Goal: Use online tool/utility: Utilize a website feature to perform a specific function

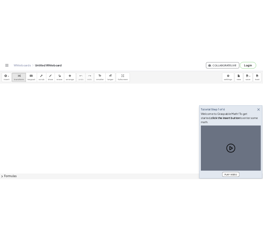
scroll to position [47, 0]
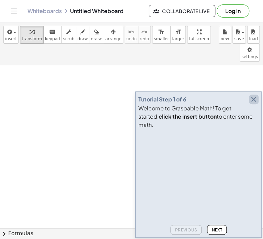
click at [251, 104] on icon "button" at bounding box center [254, 99] width 8 height 8
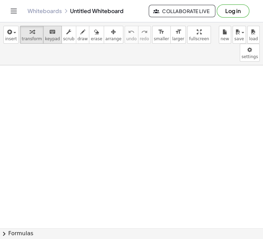
click at [49, 34] on icon "keyboard" at bounding box center [52, 32] width 7 height 8
click at [182, 149] on div at bounding box center [131, 221] width 263 height 405
drag, startPoint x: 30, startPoint y: 59, endPoint x: 96, endPoint y: 99, distance: 77.1
click at [96, 99] on div at bounding box center [131, 221] width 263 height 405
click at [8, 38] on span "insert" at bounding box center [11, 38] width 12 height 5
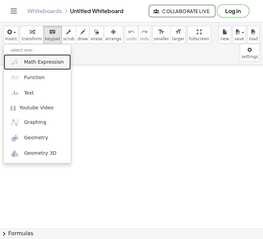
click at [37, 59] on span "Math Expression" at bounding box center [44, 62] width 40 height 7
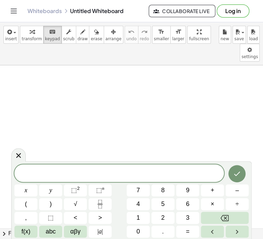
click at [33, 178] on span at bounding box center [119, 174] width 210 height 10
click at [218, 189] on button "+" at bounding box center [212, 190] width 23 height 12
click at [143, 190] on button "7" at bounding box center [138, 190] width 23 height 12
click at [215, 192] on button "+" at bounding box center [212, 190] width 23 height 12
click at [159, 215] on button "2" at bounding box center [163, 218] width 23 height 12
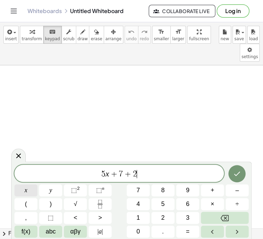
click at [25, 188] on span "x" at bounding box center [26, 190] width 3 height 9
click at [242, 193] on button "–" at bounding box center [237, 190] width 23 height 12
click at [145, 184] on div "5 x + 7 + 2 x − x y ⬚ 2 ⬚ n 7 8 9 + – ( ) √ 4 5 6 × ÷ , ⬚ < > 1 2 3 f(x) abc αβ…" at bounding box center [131, 201] width 235 height 73
click at [146, 187] on button "7" at bounding box center [138, 190] width 23 height 12
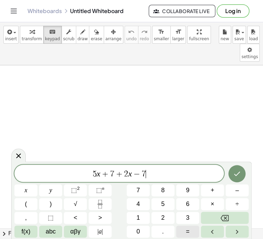
click at [187, 230] on span "=" at bounding box center [188, 231] width 4 height 9
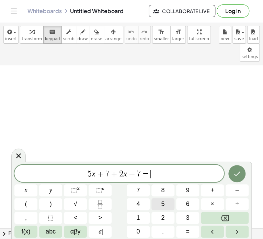
click at [155, 204] on button "5" at bounding box center [163, 204] width 23 height 12
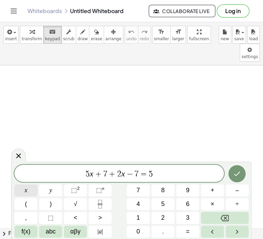
click at [28, 188] on button "x" at bounding box center [25, 190] width 23 height 12
click at [242, 177] on button "Done" at bounding box center [237, 173] width 17 height 17
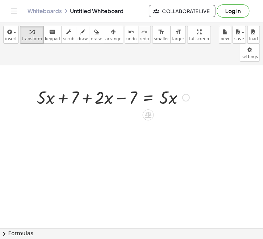
click at [149, 85] on div at bounding box center [113, 96] width 160 height 23
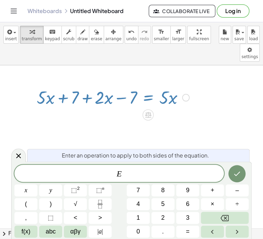
click at [125, 85] on div at bounding box center [113, 96] width 160 height 23
click at [92, 85] on div at bounding box center [113, 96] width 160 height 23
click at [237, 206] on span "÷" at bounding box center [237, 203] width 3 height 9
click at [242, 208] on button "÷" at bounding box center [237, 204] width 23 height 12
click at [20, 151] on div at bounding box center [18, 155] width 14 height 13
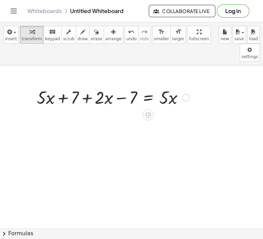
click at [74, 85] on div at bounding box center [113, 96] width 160 height 23
click at [102, 85] on div at bounding box center [113, 96] width 160 height 23
click at [148, 112] on icon at bounding box center [148, 115] width 6 height 6
click at [99, 85] on div at bounding box center [113, 96] width 160 height 23
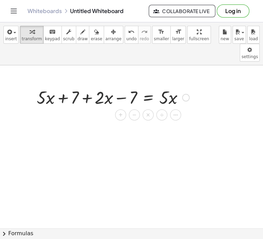
click at [99, 85] on div at bounding box center [113, 96] width 160 height 23
drag, startPoint x: 99, startPoint y: 79, endPoint x: 105, endPoint y: 79, distance: 5.9
click at [105, 85] on div at bounding box center [113, 96] width 160 height 23
click at [98, 85] on div at bounding box center [113, 96] width 160 height 23
click at [86, 85] on div at bounding box center [113, 96] width 160 height 23
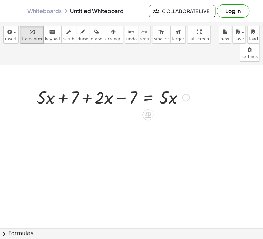
click at [188, 94] on div at bounding box center [186, 98] width 8 height 8
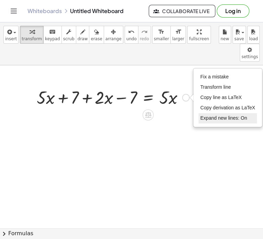
click at [221, 115] on span "Expand new lines: On" at bounding box center [224, 118] width 47 height 6
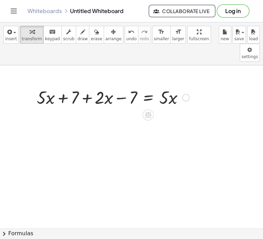
click at [75, 85] on div at bounding box center [113, 96] width 160 height 23
click at [149, 109] on div at bounding box center [148, 114] width 11 height 11
click at [131, 109] on div "−" at bounding box center [134, 114] width 11 height 11
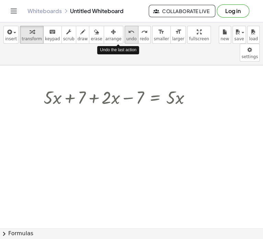
click at [125, 39] on button "undo undo" at bounding box center [132, 35] width 14 height 18
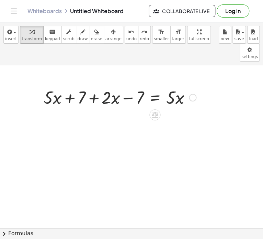
click at [110, 85] on div at bounding box center [120, 96] width 160 height 23
click at [62, 85] on div at bounding box center [120, 96] width 160 height 23
click at [53, 85] on div at bounding box center [120, 96] width 160 height 23
click at [98, 85] on div at bounding box center [120, 96] width 160 height 23
click at [108, 85] on div at bounding box center [120, 96] width 160 height 23
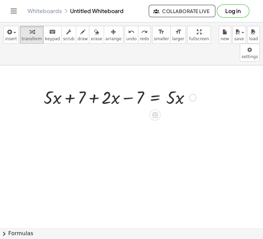
click at [140, 85] on div at bounding box center [120, 96] width 160 height 23
drag, startPoint x: 106, startPoint y: 76, endPoint x: 102, endPoint y: 75, distance: 3.6
click at [102, 85] on div at bounding box center [120, 96] width 160 height 23
click at [115, 85] on div at bounding box center [120, 96] width 160 height 23
click at [47, 41] on span "keypad" at bounding box center [52, 38] width 15 height 5
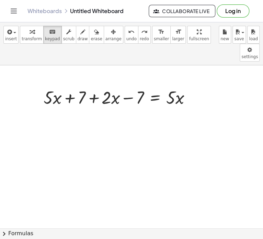
click at [112, 96] on div at bounding box center [131, 221] width 263 height 405
click at [11, 30] on icon "button" at bounding box center [9, 32] width 6 height 8
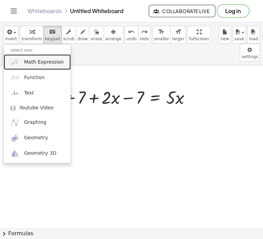
click at [25, 64] on span "Math Expression" at bounding box center [44, 62] width 40 height 7
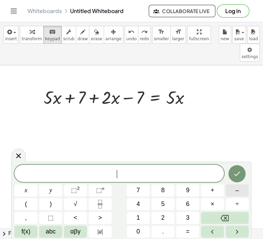
click at [243, 187] on button "–" at bounding box center [237, 190] width 23 height 12
click at [167, 221] on button "2" at bounding box center [163, 218] width 23 height 12
click at [238, 173] on icon "Done" at bounding box center [237, 174] width 8 height 8
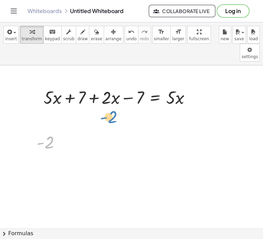
drag, startPoint x: 49, startPoint y: 125, endPoint x: 112, endPoint y: 99, distance: 68.2
drag, startPoint x: 50, startPoint y: 126, endPoint x: 113, endPoint y: 82, distance: 76.6
click at [113, 82] on div "+ · 5 · x + 7 + · 2 · x − 7 = · 5 · x - 2 - 2" at bounding box center [131, 221] width 263 height 405
click at [48, 156] on icon at bounding box center [45, 159] width 7 height 7
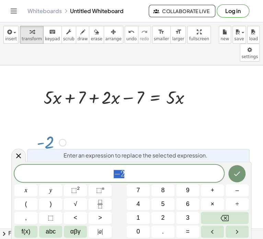
click at [41, 131] on div at bounding box center [51, 142] width 36 height 23
click at [110, 178] on span "− 2" at bounding box center [119, 174] width 210 height 10
